Goal: Download file/media

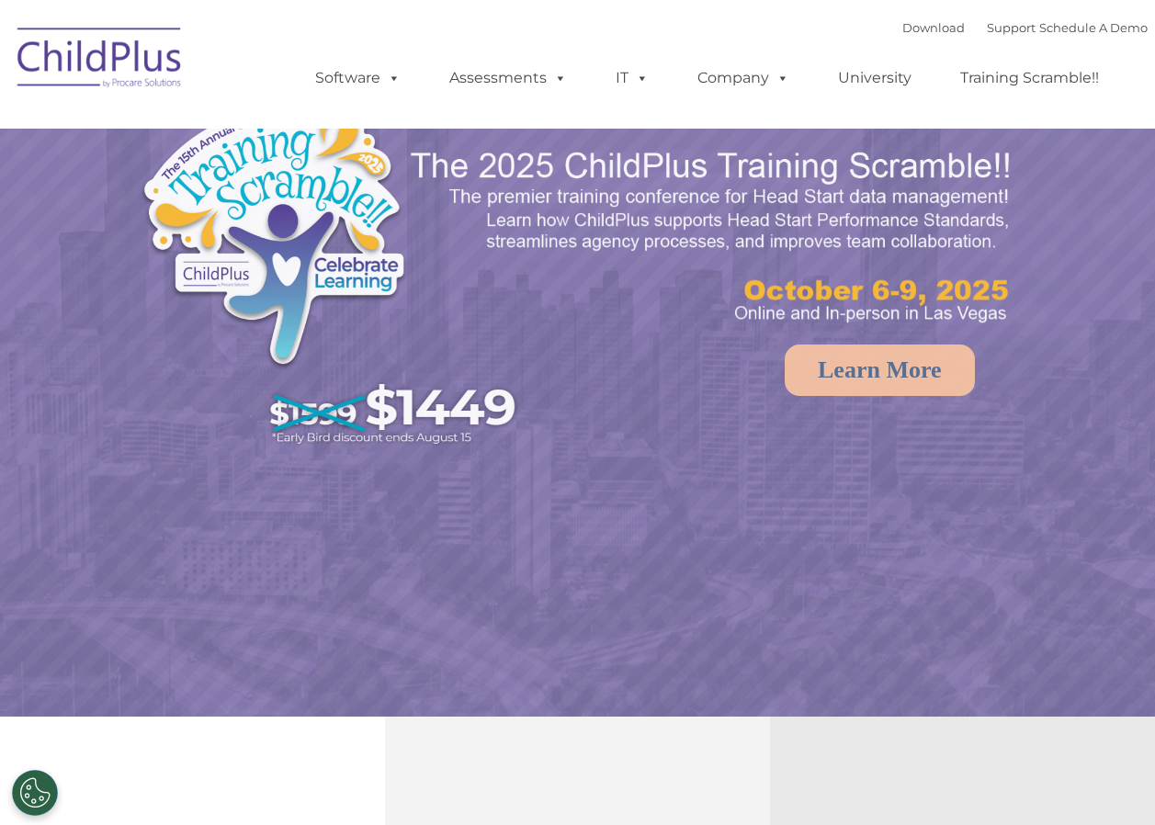
select select "MEDIUM"
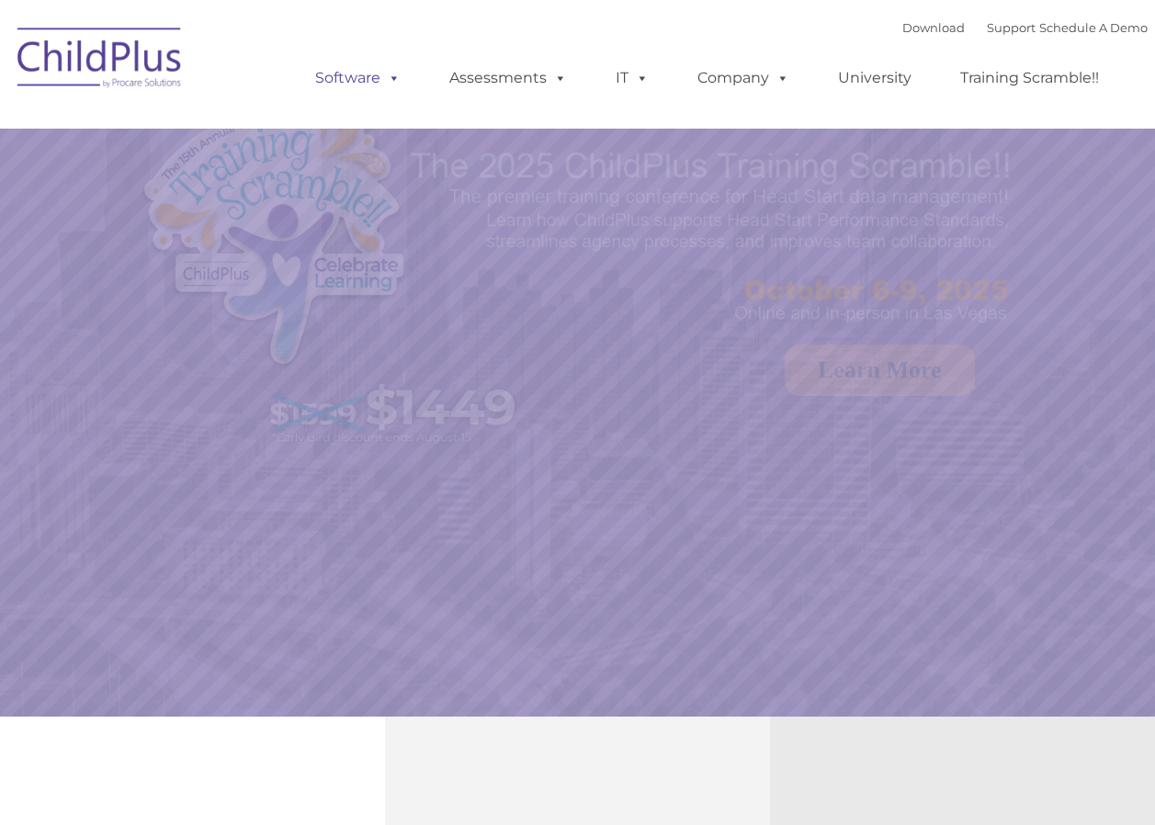
select select "MEDIUM"
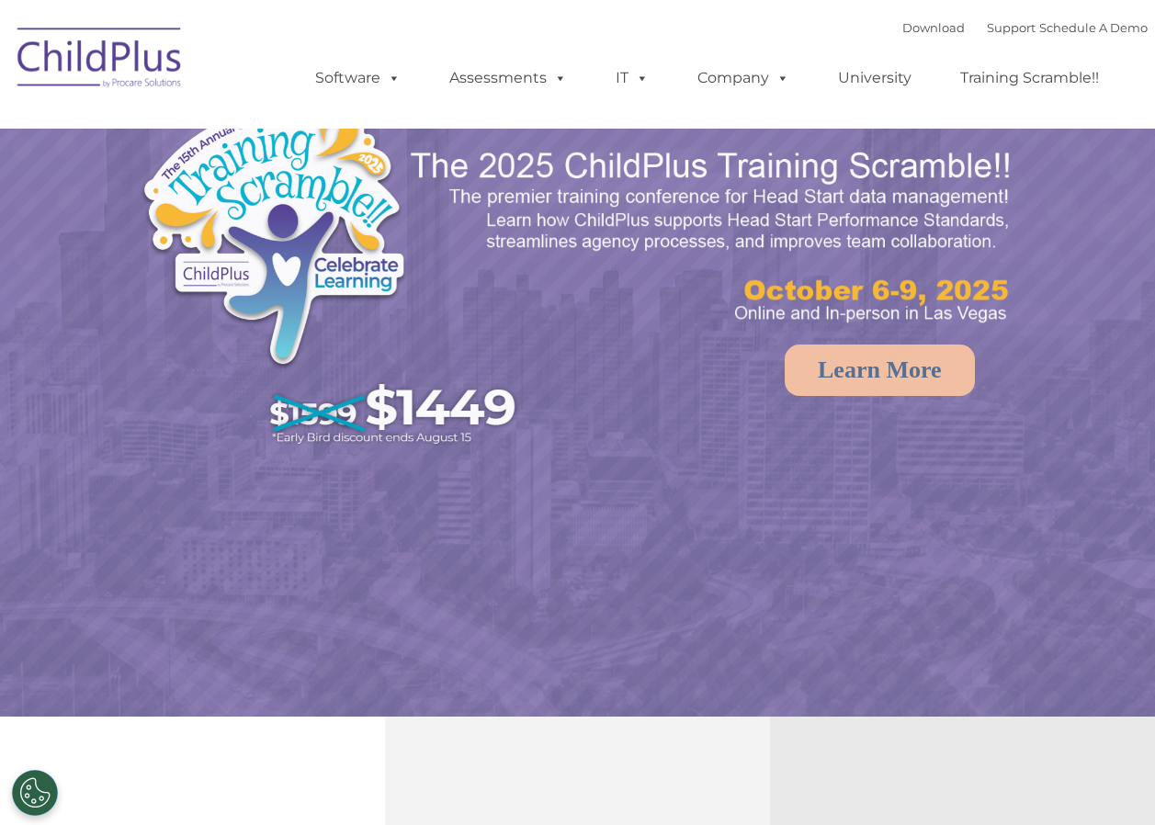
select select "MEDIUM"
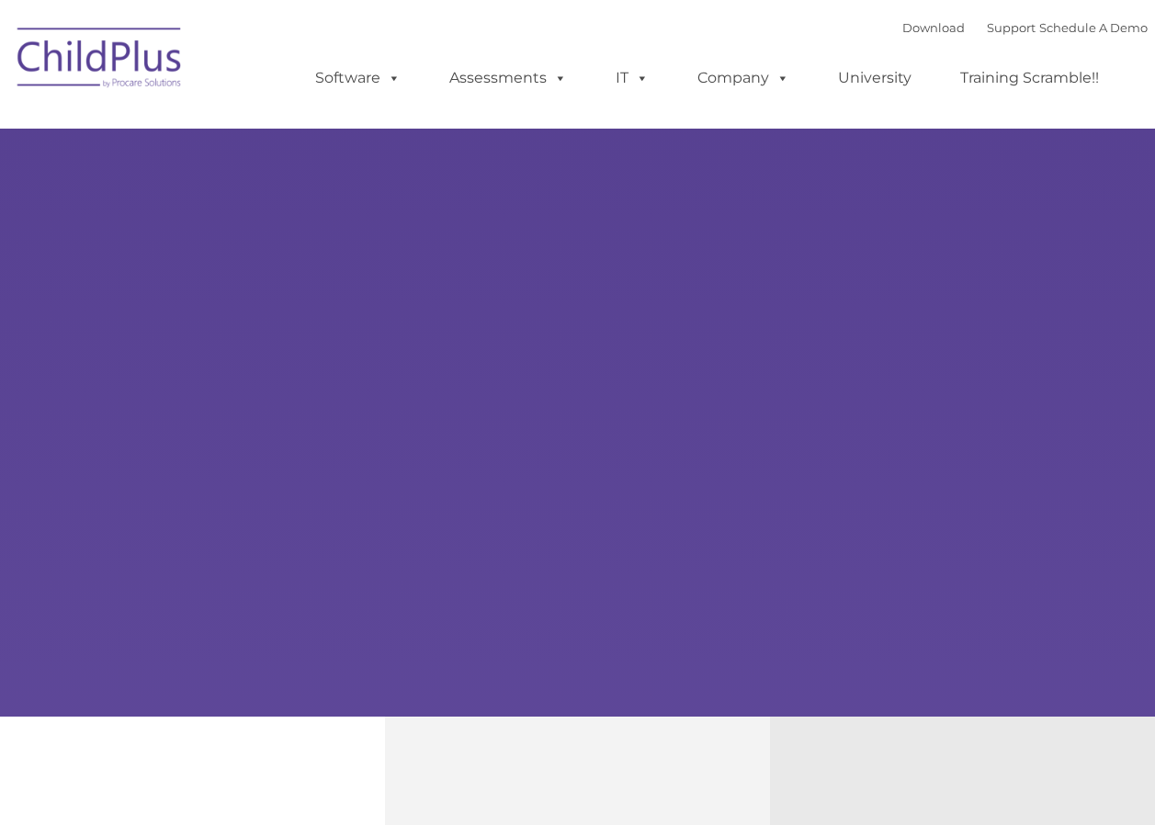
type input ""
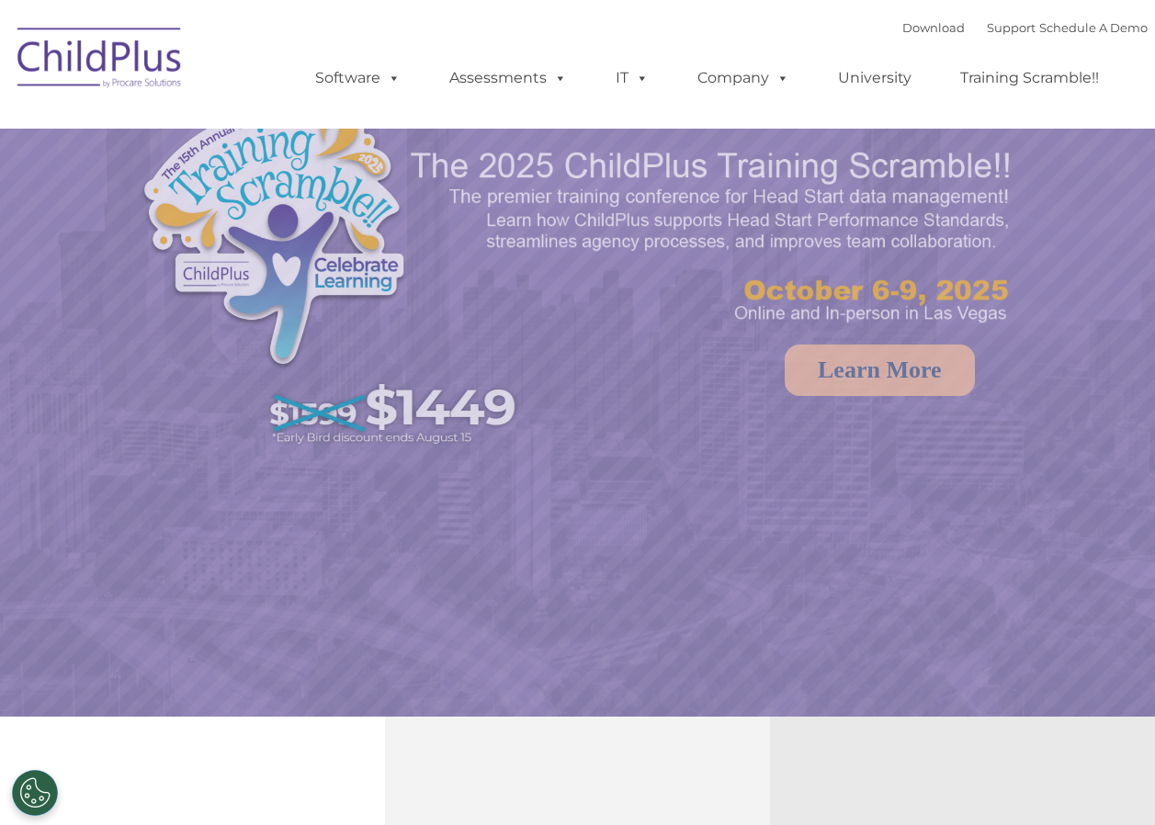
select select "MEDIUM"
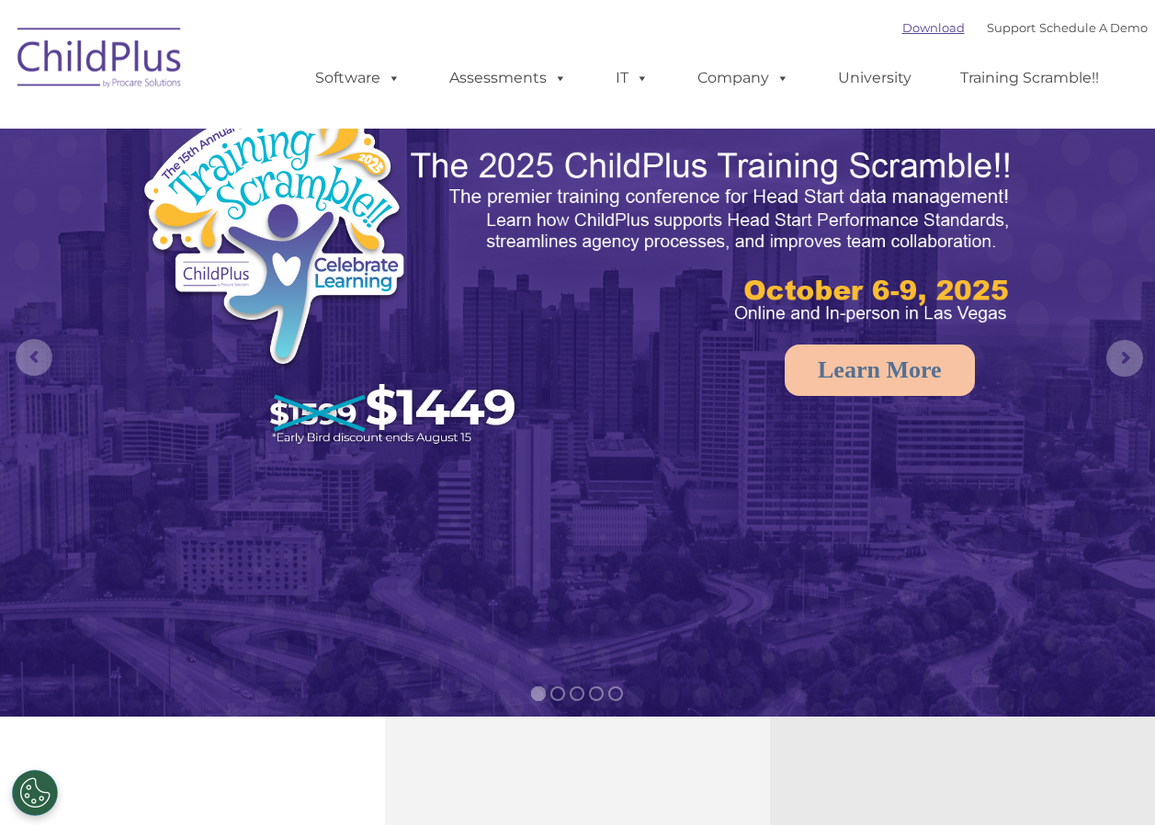
click at [924, 32] on link "Download" at bounding box center [934, 27] width 62 height 15
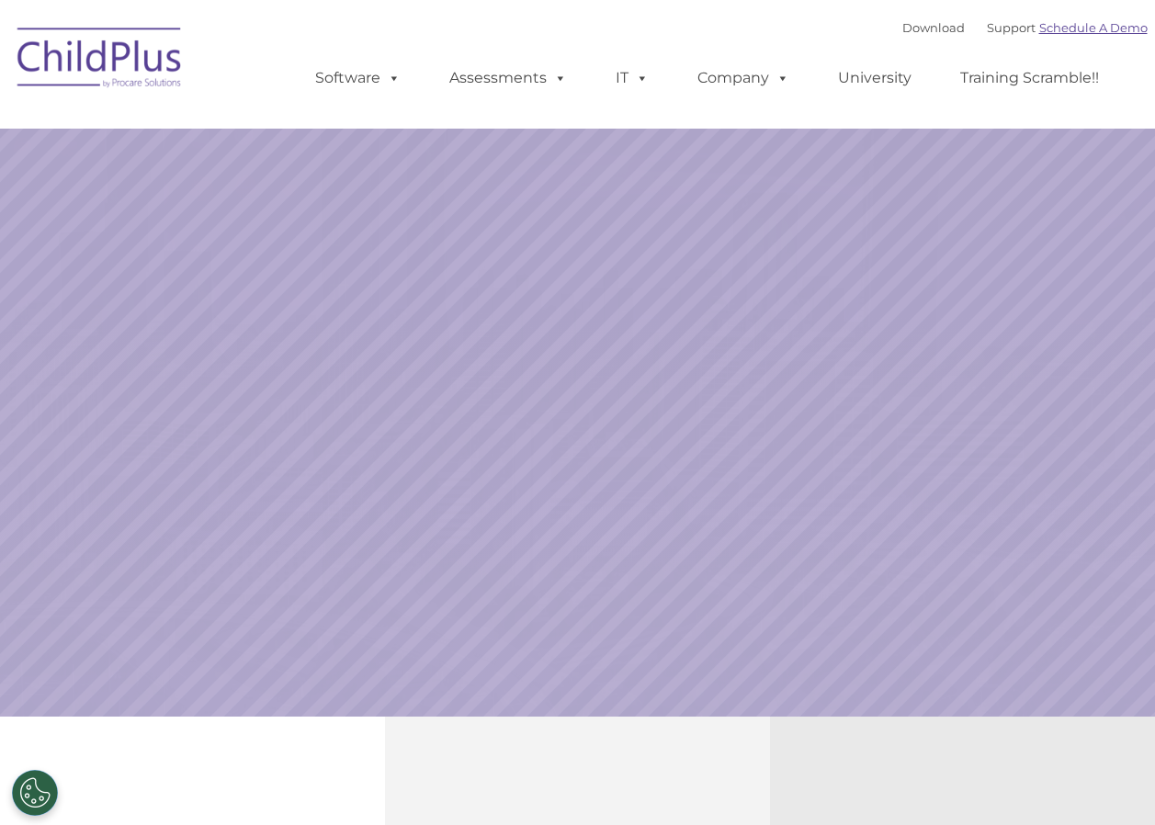
select select "MEDIUM"
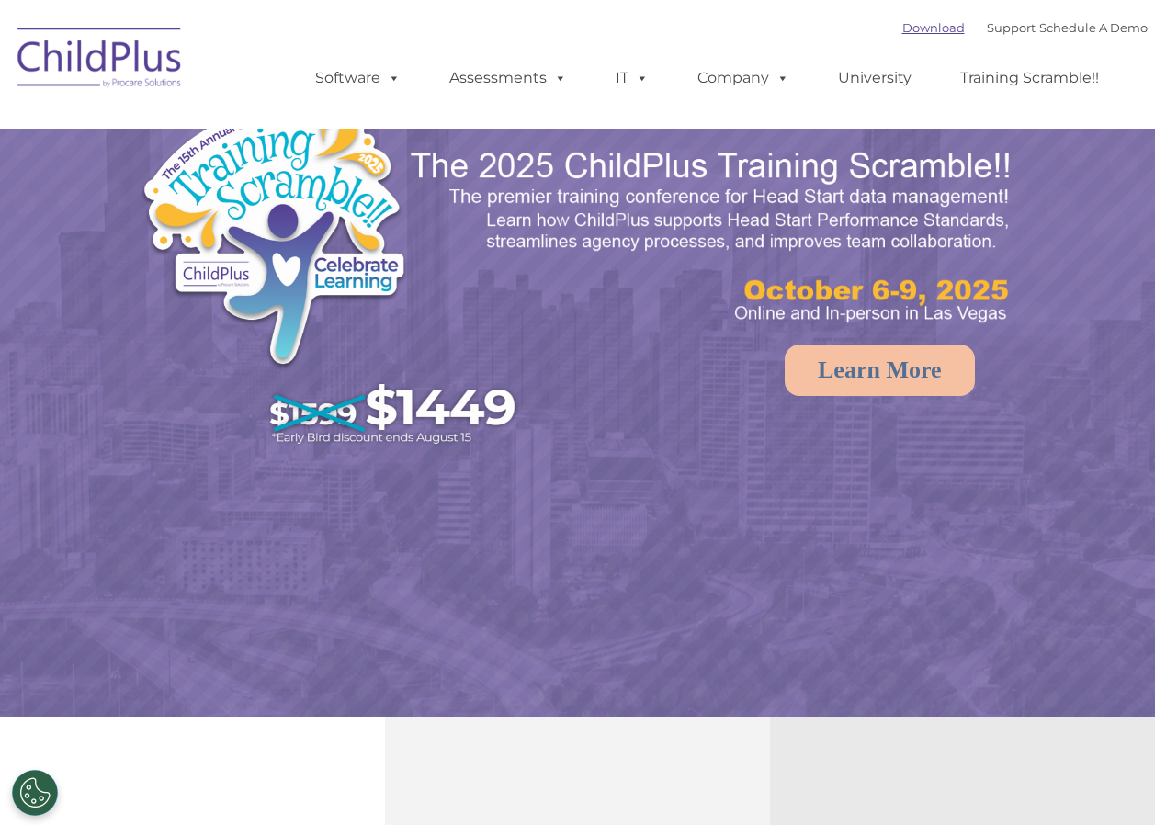
select select "MEDIUM"
click at [918, 28] on link "Download" at bounding box center [934, 27] width 62 height 15
